Goal: Task Accomplishment & Management: Manage account settings

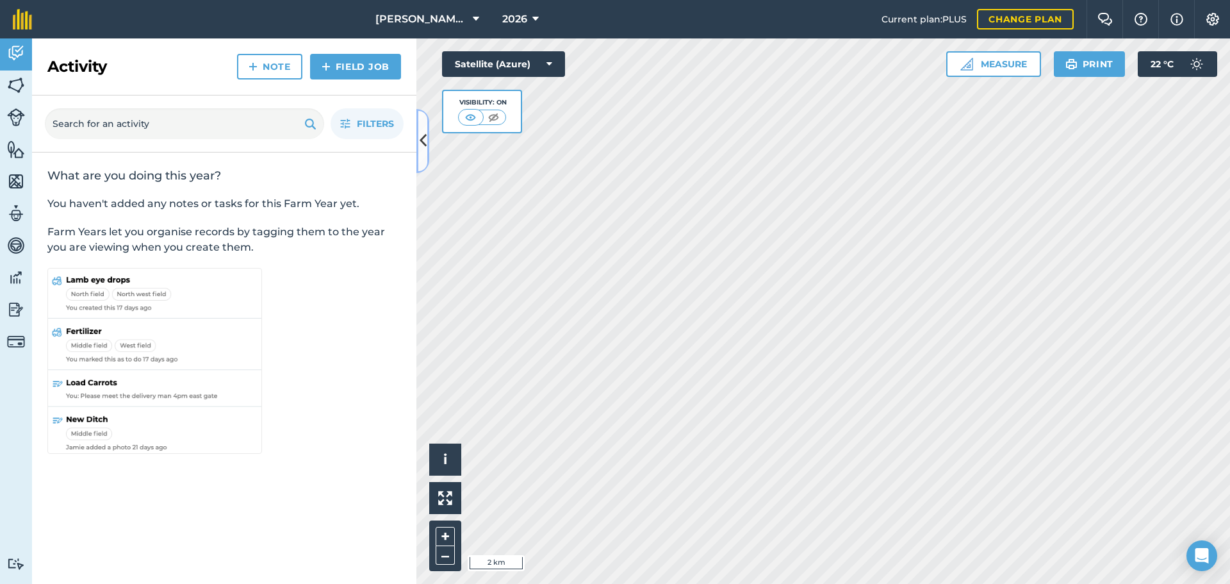
click at [420, 139] on icon at bounding box center [423, 140] width 7 height 22
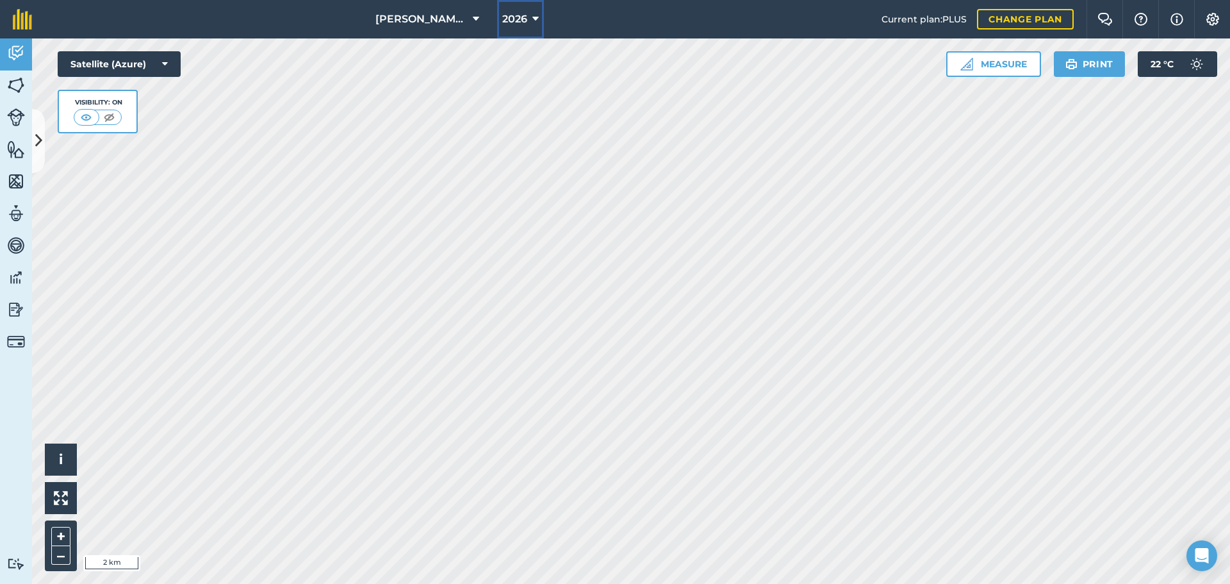
click at [540, 21] on button "2026" at bounding box center [520, 19] width 47 height 38
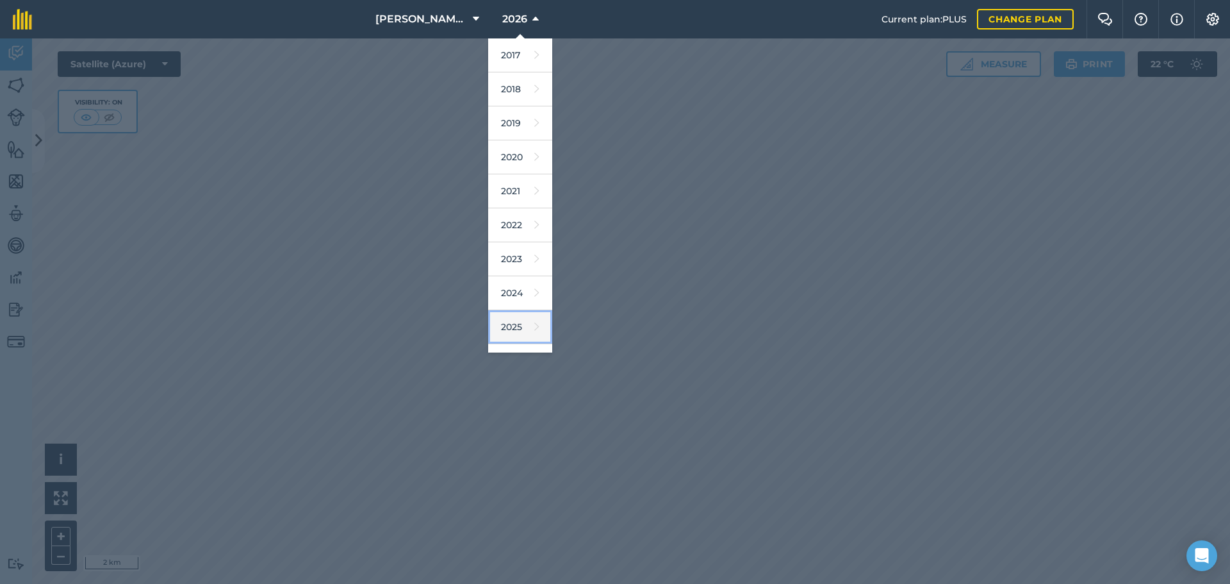
click at [534, 324] on icon at bounding box center [536, 327] width 5 height 18
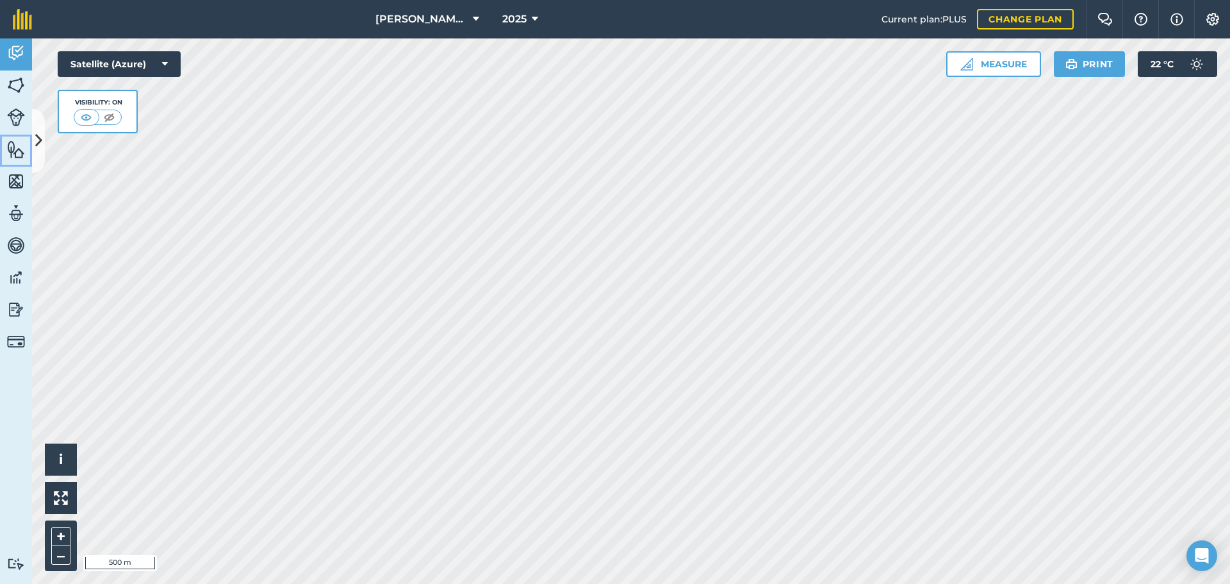
click at [28, 138] on link "Features" at bounding box center [16, 151] width 32 height 32
click at [31, 138] on link "Features" at bounding box center [16, 151] width 32 height 32
click at [39, 128] on button at bounding box center [38, 141] width 13 height 64
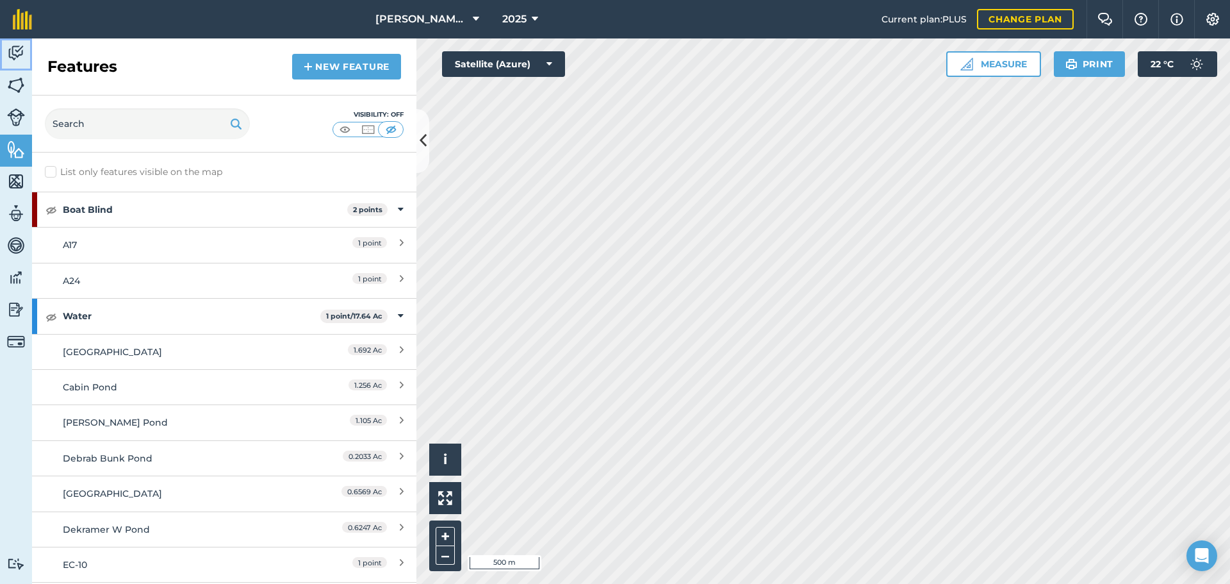
click at [16, 69] on link "Activity" at bounding box center [16, 54] width 32 height 32
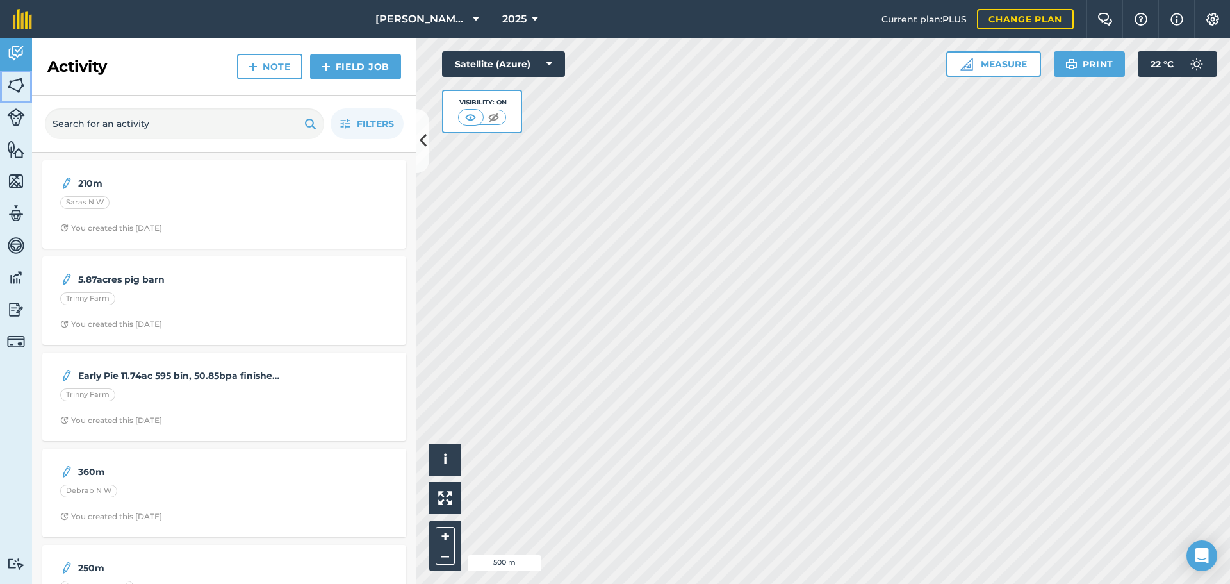
click at [17, 81] on img at bounding box center [16, 85] width 18 height 19
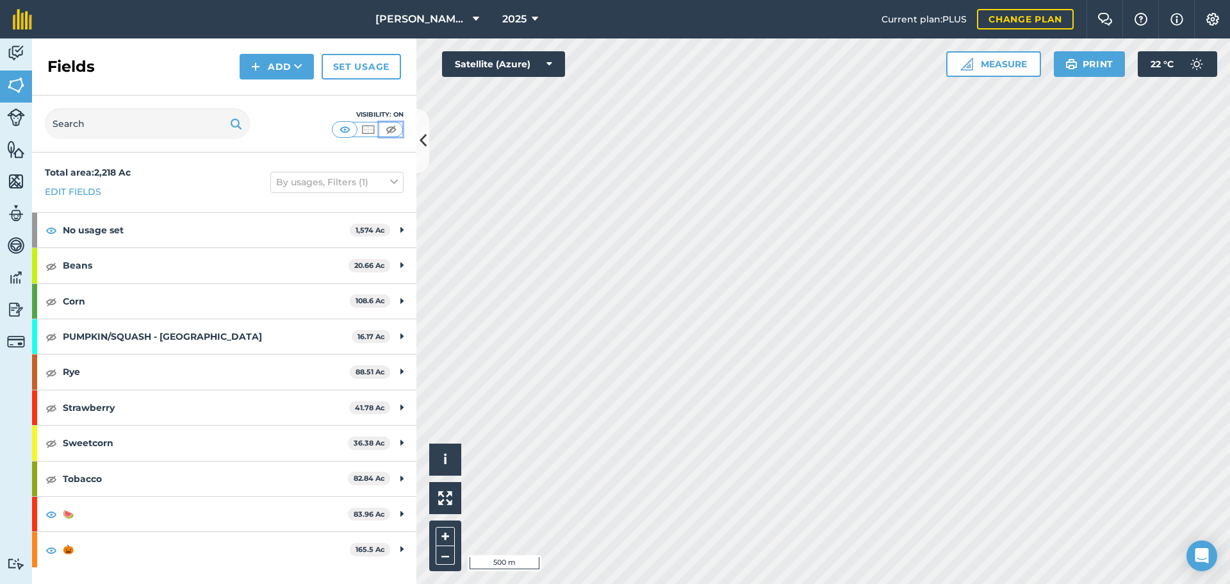
click at [390, 128] on img at bounding box center [391, 129] width 16 height 13
click at [57, 547] on button at bounding box center [51, 548] width 13 height 15
click at [51, 335] on img at bounding box center [51, 336] width 12 height 15
click at [57, 442] on button at bounding box center [51, 442] width 13 height 15
click at [49, 411] on img at bounding box center [51, 407] width 12 height 15
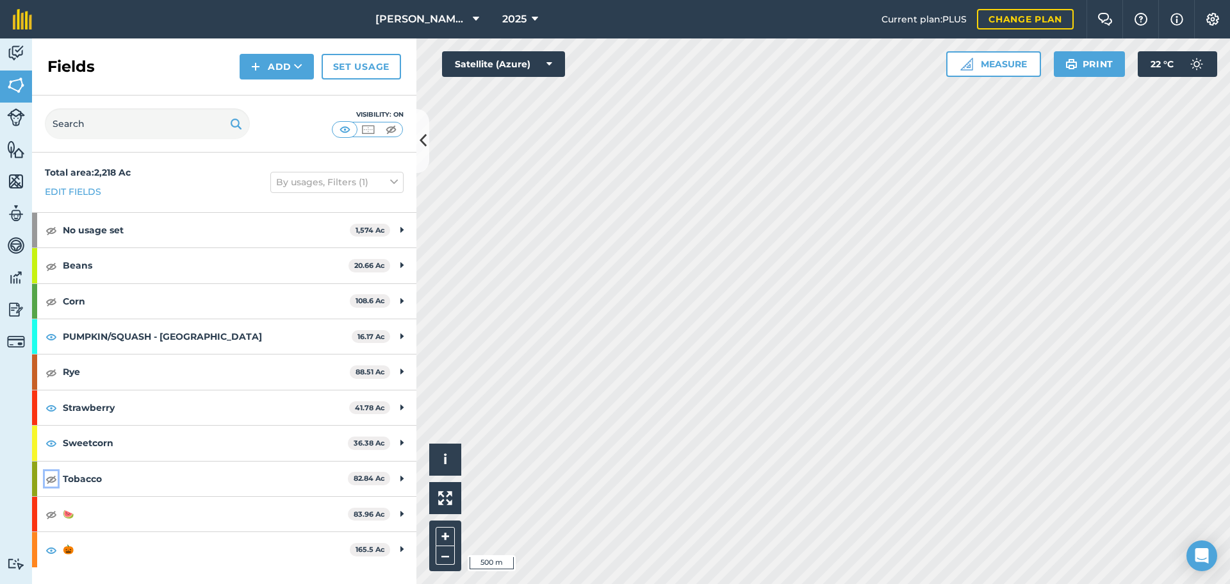
click at [51, 481] on img at bounding box center [51, 478] width 12 height 15
click at [52, 518] on img at bounding box center [51, 513] width 12 height 15
click at [49, 372] on img at bounding box center [51, 372] width 12 height 15
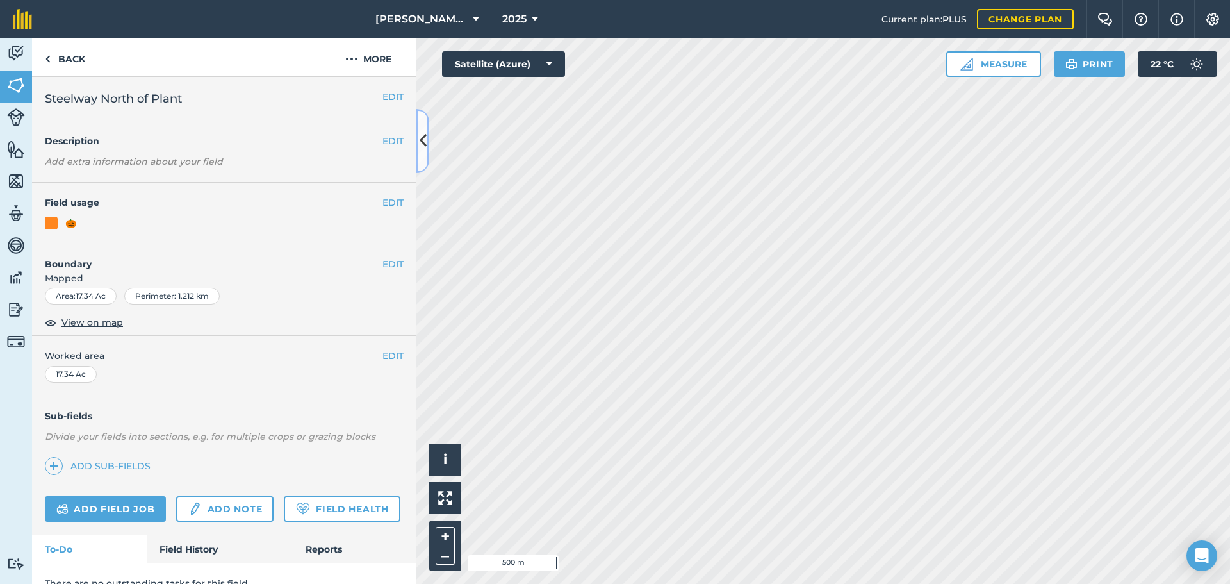
click at [429, 141] on button at bounding box center [423, 141] width 13 height 64
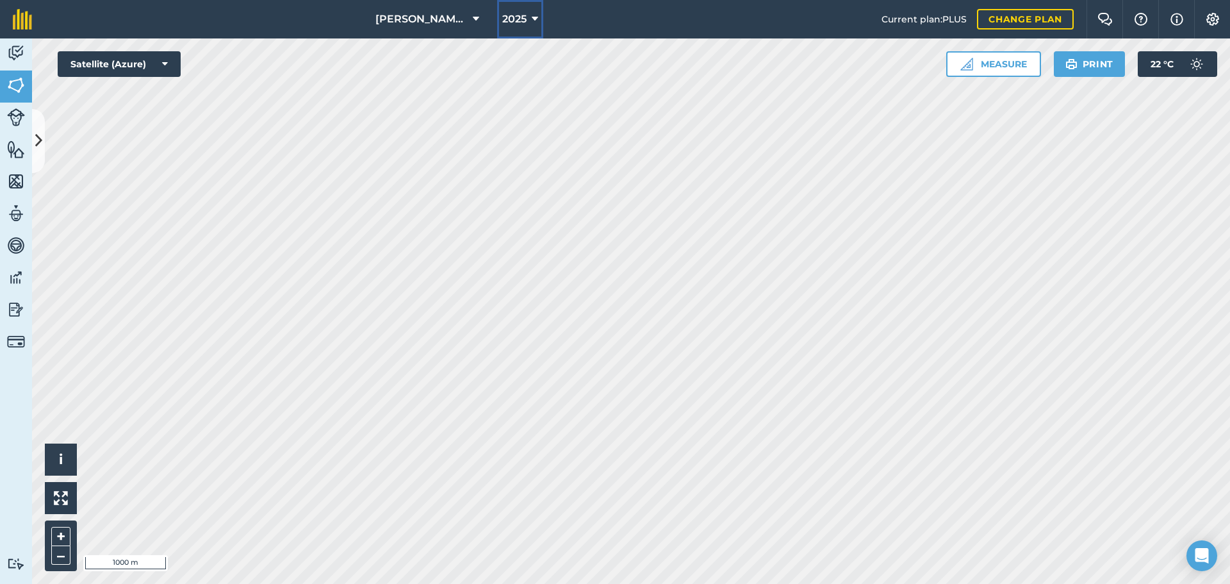
click at [513, 19] on span "2025" at bounding box center [514, 19] width 24 height 15
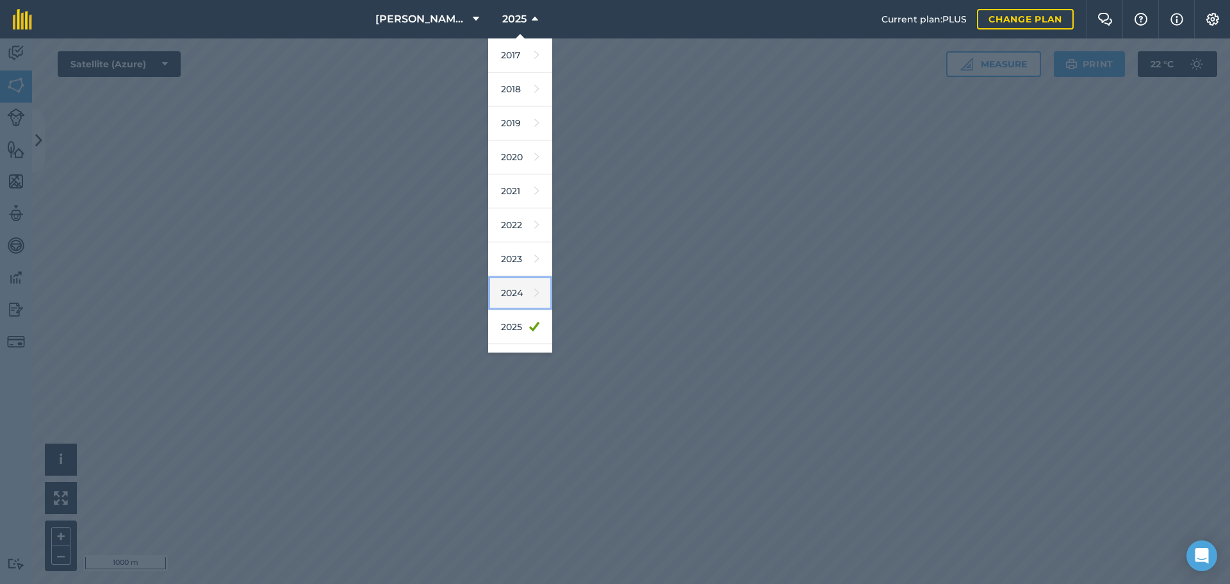
click at [524, 290] on link "2024" at bounding box center [520, 293] width 64 height 34
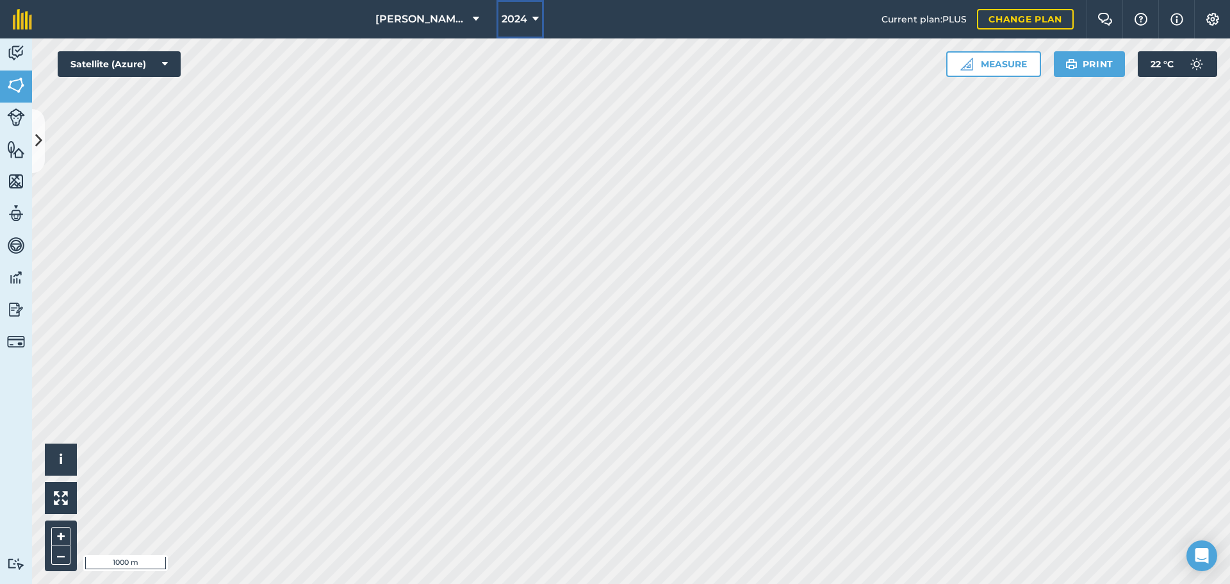
click at [525, 19] on span "2024" at bounding box center [515, 19] width 26 height 15
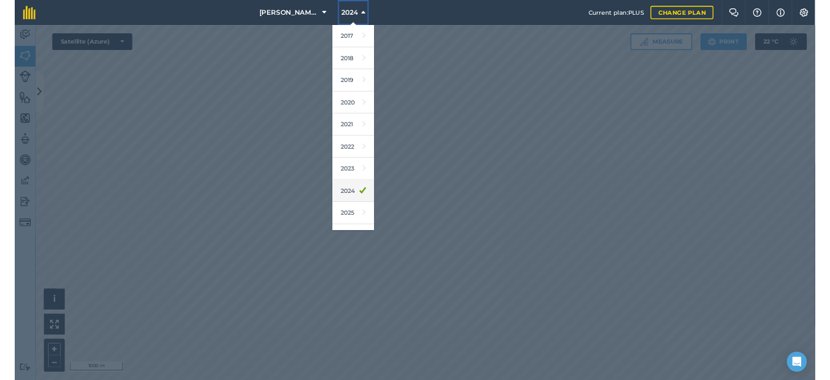
scroll to position [60, 0]
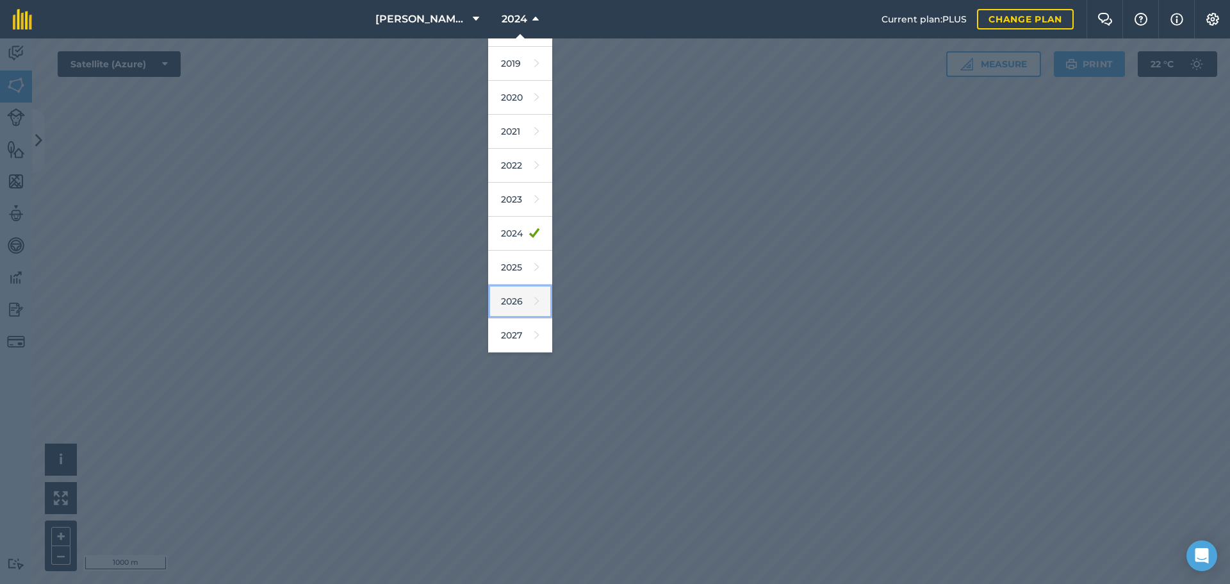
click at [524, 310] on link "2026" at bounding box center [520, 302] width 64 height 34
